Goal: Check status: Check status

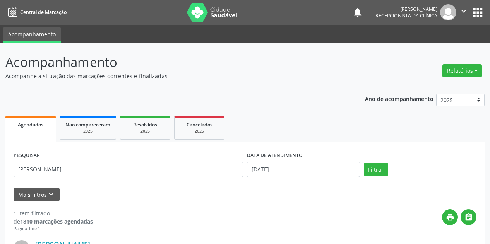
scroll to position [106, 0]
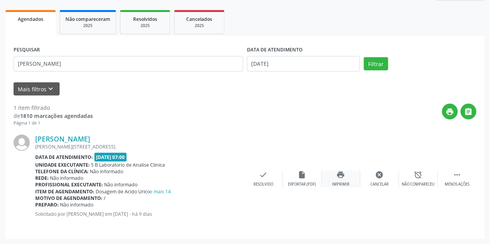
click at [344, 178] on icon "print" at bounding box center [341, 175] width 9 height 9
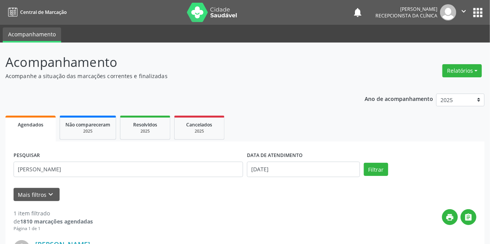
click at [187, 14] on img at bounding box center [212, 12] width 50 height 19
click at [188, 15] on img at bounding box center [212, 12] width 50 height 19
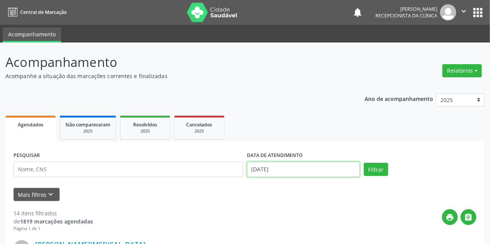
click at [264, 169] on input "11/09/2025" at bounding box center [303, 169] width 113 height 15
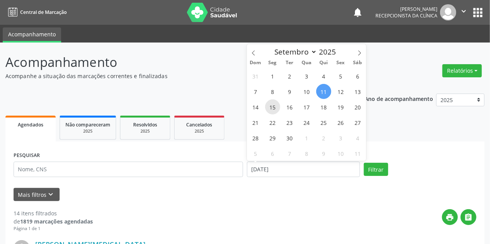
click at [272, 104] on span "15" at bounding box center [272, 106] width 15 height 15
type input "[DATE]"
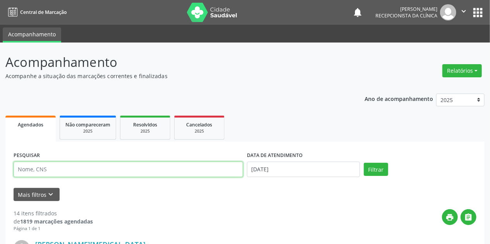
click at [65, 163] on input "text" at bounding box center [128, 169] width 229 height 15
type input "maria de lourdes"
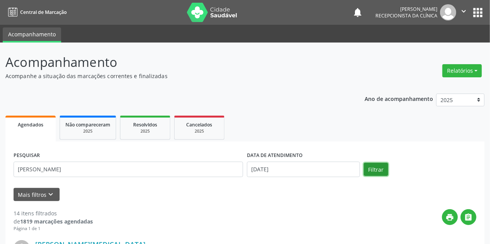
click at [372, 170] on button "Filtrar" at bounding box center [376, 169] width 24 height 13
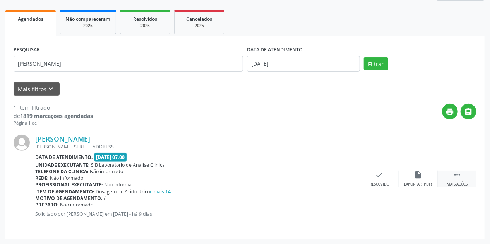
click at [452, 172] on div " Mais ações" at bounding box center [457, 179] width 39 height 17
click at [339, 172] on icon "print" at bounding box center [341, 175] width 9 height 9
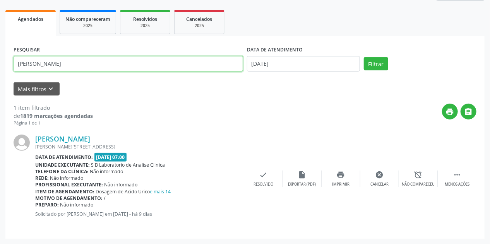
drag, startPoint x: 113, startPoint y: 64, endPoint x: 0, endPoint y: 70, distance: 113.5
click at [0, 68] on div "Acompanhamento Acompanhe a situação das marcações correntes e finalizadas Relat…" at bounding box center [245, 91] width 490 height 308
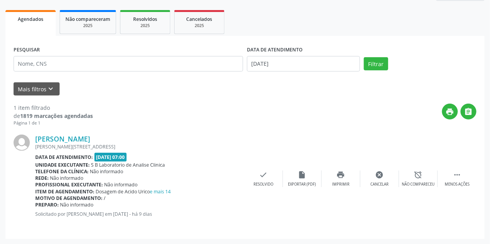
click at [197, 121] on div "print " at bounding box center [285, 115] width 384 height 23
click at [198, 121] on div "print " at bounding box center [285, 115] width 384 height 23
